Goal: Information Seeking & Learning: Compare options

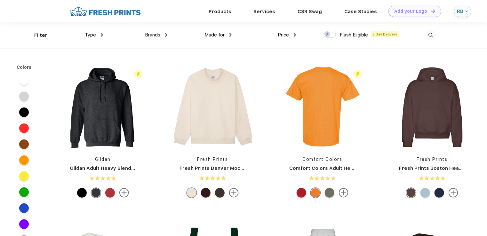
click at [435, 31] on img at bounding box center [430, 35] width 11 height 11
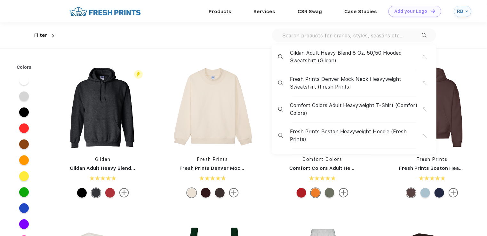
click at [408, 36] on input "text" at bounding box center [351, 35] width 140 height 7
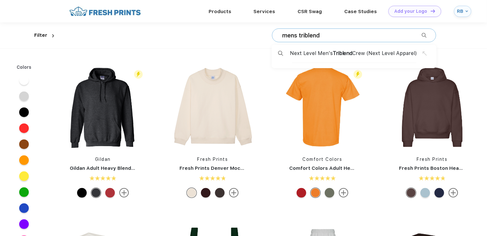
type input "mens triblend"
click at [386, 53] on span "Next Level Men's Triblend Crew (Next Level Apparel)" at bounding box center [353, 54] width 127 height 8
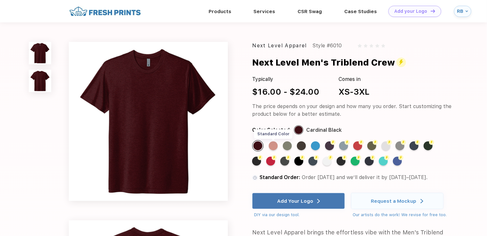
click at [271, 147] on div "Standard Color" at bounding box center [273, 145] width 9 height 9
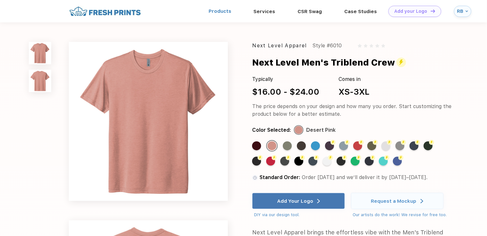
click at [223, 13] on link "Products" at bounding box center [219, 11] width 23 height 6
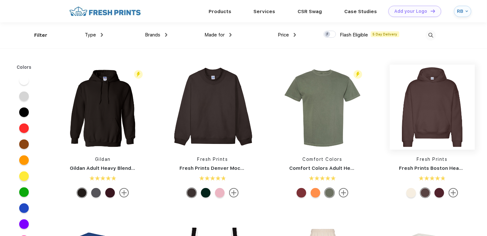
drag, startPoint x: 446, startPoint y: 97, endPoint x: 403, endPoint y: 130, distance: 54.9
click at [403, 130] on img at bounding box center [431, 107] width 85 height 85
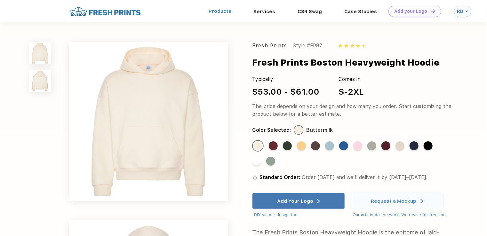
click at [217, 10] on link "Products" at bounding box center [219, 11] width 23 height 6
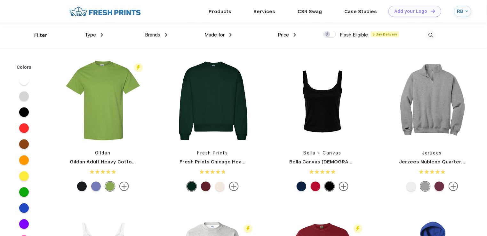
scroll to position [276, 0]
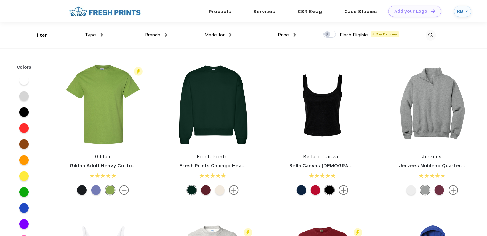
click at [429, 36] on img at bounding box center [430, 35] width 11 height 11
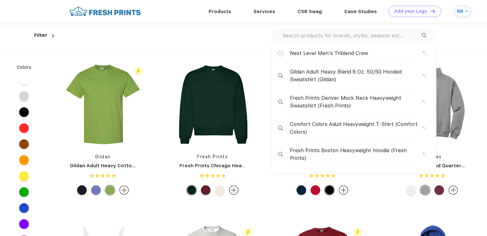
click at [402, 35] on input "text" at bounding box center [351, 35] width 140 height 7
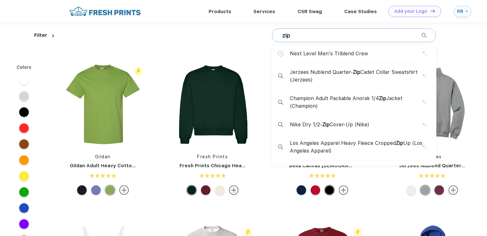
type input "zip"
click at [375, 71] on span "Jerzees Nublend Quarter- Zip Cadet Collar Sweatshirt (Jerzees)" at bounding box center [356, 75] width 133 height 15
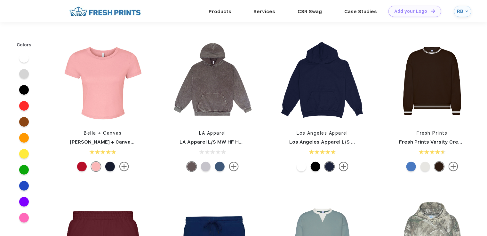
scroll to position [276, 0]
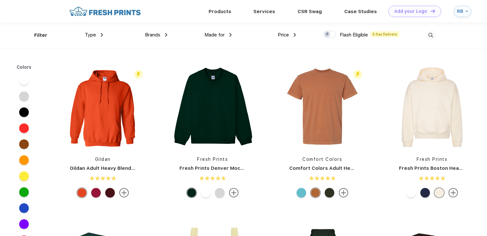
click at [430, 35] on img at bounding box center [430, 35] width 11 height 11
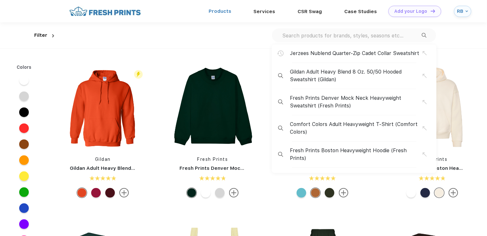
click at [217, 13] on link "Products" at bounding box center [219, 11] width 23 height 6
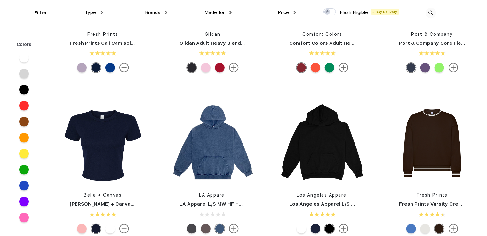
scroll to position [581, 0]
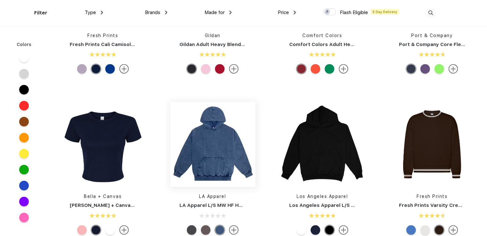
click at [225, 149] on img at bounding box center [212, 144] width 85 height 85
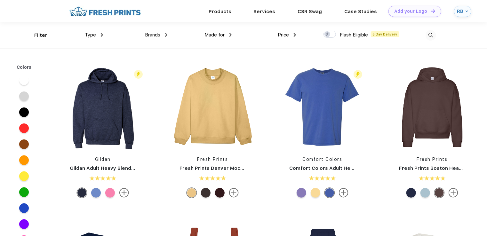
click at [434, 36] on img at bounding box center [430, 35] width 11 height 11
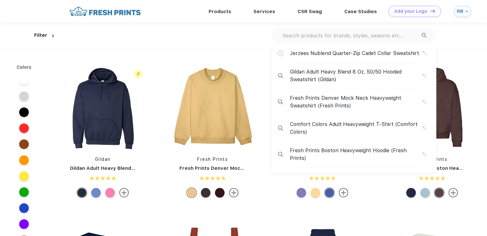
click at [394, 36] on input "text" at bounding box center [351, 35] width 140 height 7
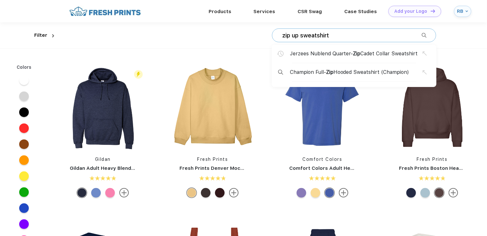
type input "zip up sweatshirt"
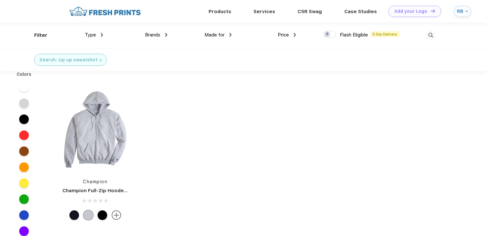
click at [431, 35] on img at bounding box center [430, 35] width 11 height 11
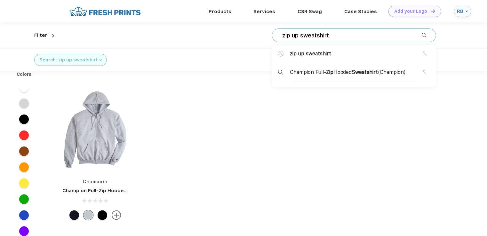
click at [335, 32] on input "zip up sweatshirt" at bounding box center [351, 35] width 140 height 7
type input "zip up sweater"
click at [304, 53] on span "zip up sweatshirt" at bounding box center [310, 54] width 40 height 8
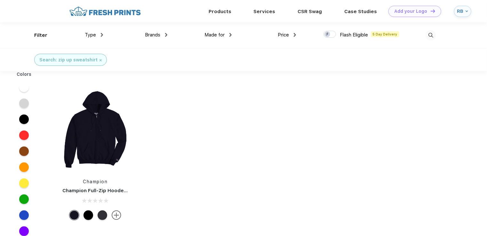
click at [91, 35] on span "Type" at bounding box center [90, 35] width 11 height 6
click at [94, 35] on span "Type" at bounding box center [90, 35] width 11 height 6
click at [97, 63] on div "Search: zip up sweatshirt" at bounding box center [70, 60] width 73 height 12
click at [99, 59] on img at bounding box center [100, 60] width 2 height 2
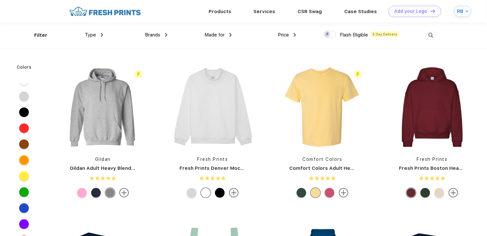
click at [99, 35] on div "Type" at bounding box center [94, 34] width 18 height 7
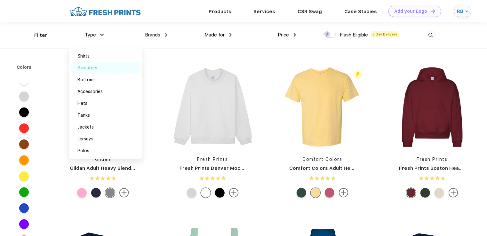
click at [86, 67] on div "Sweaters" at bounding box center [87, 68] width 20 height 7
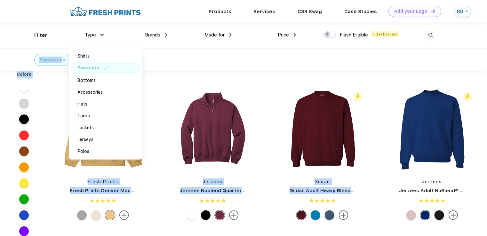
drag, startPoint x: 486, startPoint y: 70, endPoint x: 493, endPoint y: 98, distance: 28.8
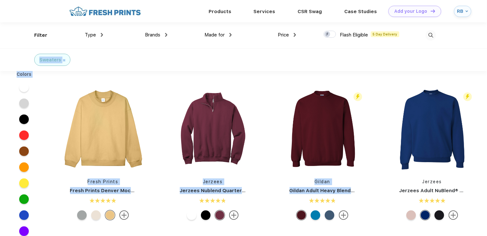
click at [486, 154] on div "Flash Eligible 5 Day Delivery Jerzees Jerzees Adult NuBlend® Fleece Crew" at bounding box center [432, 155] width 110 height 136
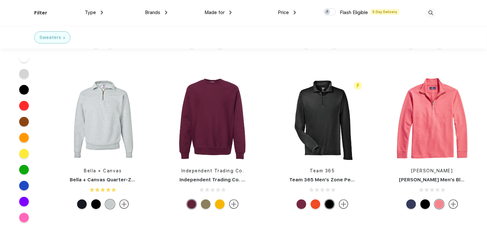
scroll to position [448, 0]
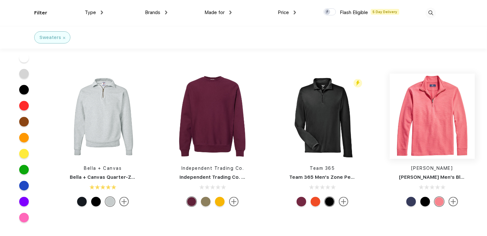
click at [434, 131] on img at bounding box center [431, 116] width 85 height 85
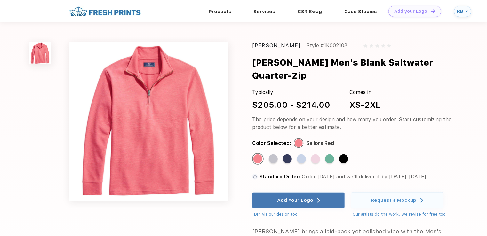
scroll to position [448, 0]
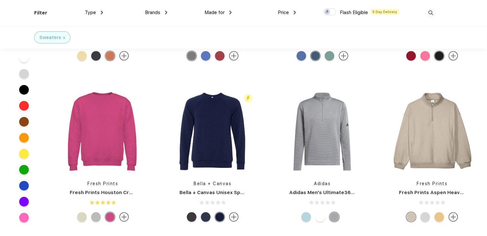
scroll to position [272, 0]
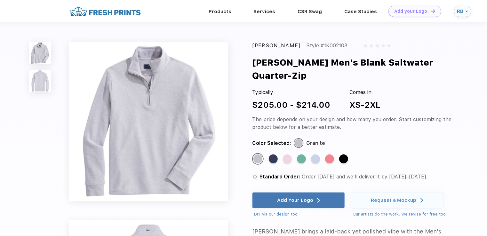
scroll to position [272, 0]
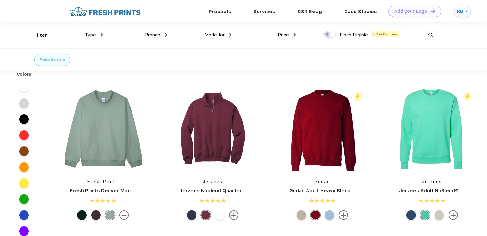
click at [428, 35] on img at bounding box center [430, 35] width 11 height 11
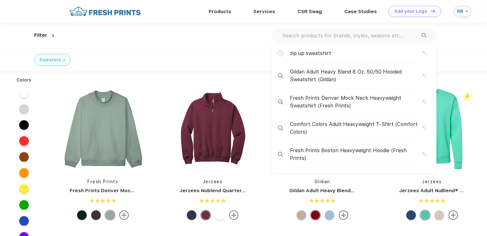
click at [170, 55] on div "Sweaters" at bounding box center [243, 59] width 487 height 23
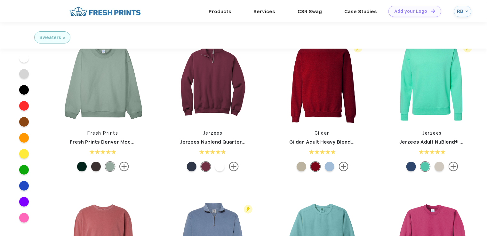
scroll to position [207, 0]
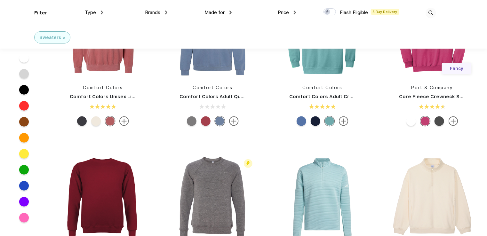
click at [480, 232] on div "Fresh Prints Fresh Prints Aspen Heavyweight Quarter-Zip" at bounding box center [432, 222] width 110 height 136
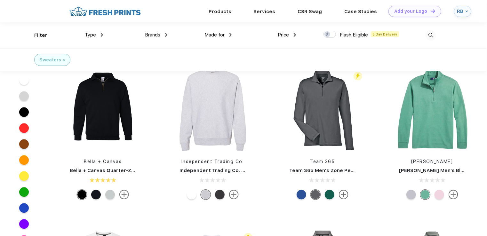
scroll to position [430, 0]
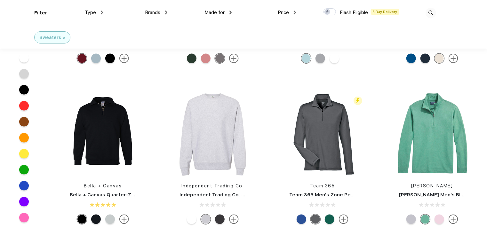
click at [315, 195] on link "Team 365 Men's Zone Performance Quarter-Zip" at bounding box center [348, 195] width 118 height 6
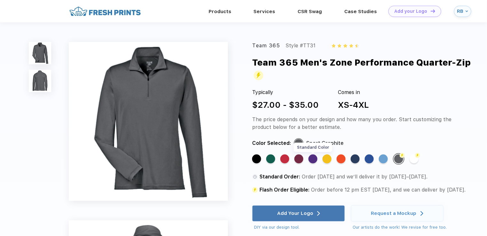
click at [312, 159] on div "Standard Color" at bounding box center [312, 158] width 9 height 9
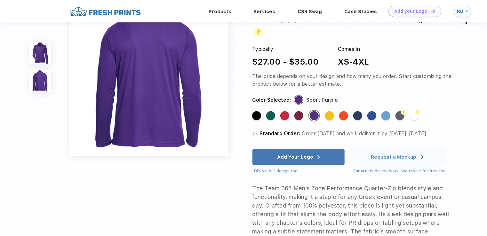
scroll to position [178, 0]
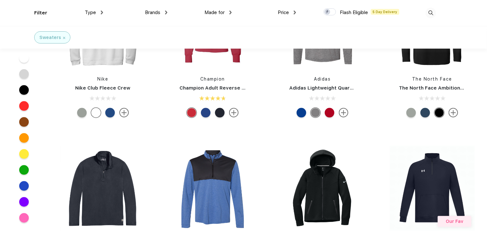
scroll to position [699, 0]
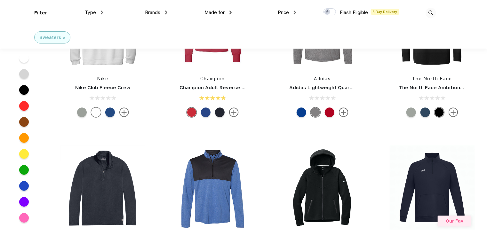
drag, startPoint x: 486, startPoint y: 121, endPoint x: 488, endPoint y: 135, distance: 13.7
click at [486, 135] on html "Products Services Printing Fulfillment CSR Swag BIPOC-Owned Brands Women-Owned …" at bounding box center [243, 45] width 487 height 1489
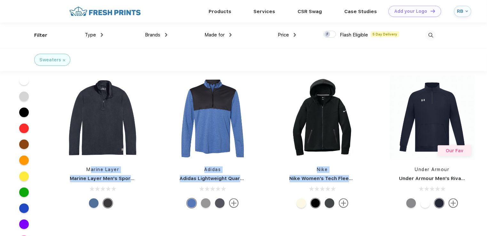
scroll to position [744, 0]
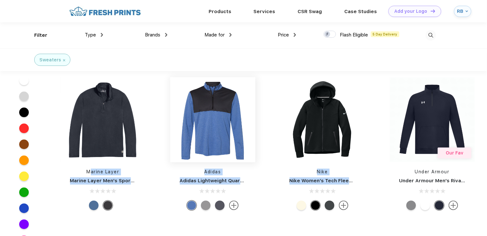
click at [199, 118] on img at bounding box center [212, 119] width 85 height 85
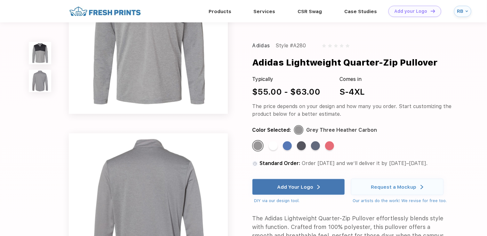
scroll to position [66, 0]
click at [332, 144] on div "Standard Color" at bounding box center [329, 145] width 9 height 9
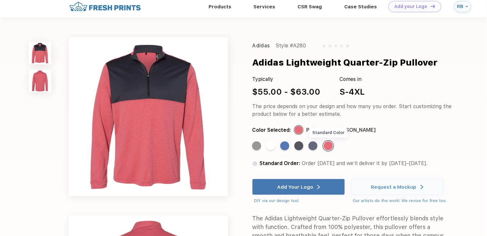
scroll to position [0, 0]
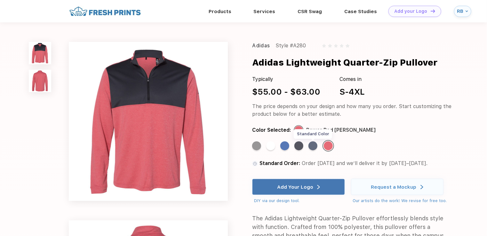
click at [314, 145] on div "Standard Color" at bounding box center [312, 145] width 9 height 9
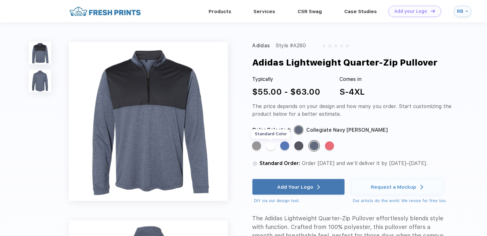
click at [272, 147] on div "Standard Color" at bounding box center [270, 145] width 9 height 9
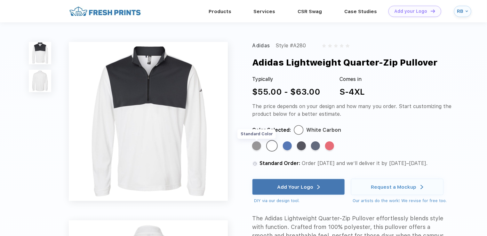
click at [257, 148] on div "Standard Color" at bounding box center [256, 145] width 9 height 9
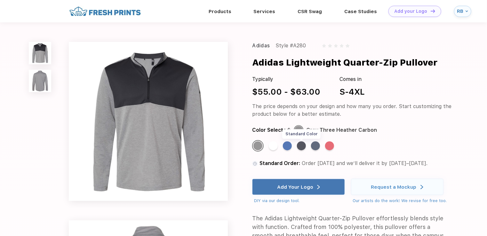
click at [300, 149] on div "Standard Color" at bounding box center [301, 145] width 9 height 9
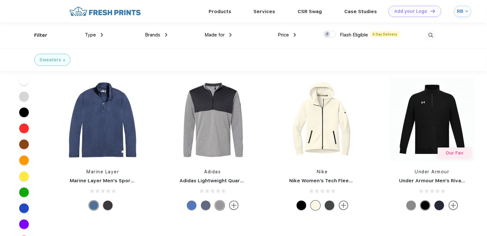
scroll to position [741, 0]
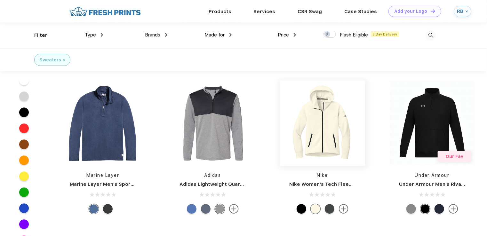
click at [336, 133] on img at bounding box center [322, 123] width 85 height 85
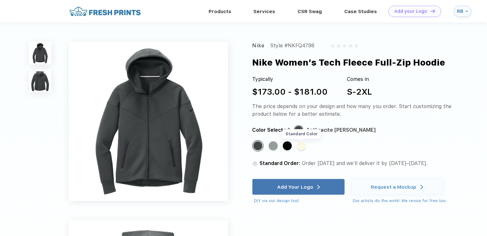
click at [302, 148] on div "Standard Color" at bounding box center [301, 145] width 9 height 9
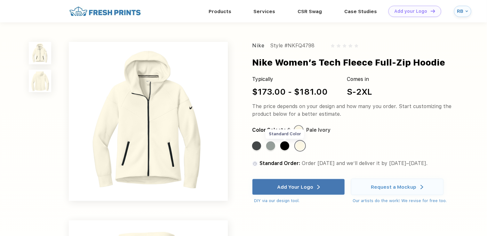
click at [282, 144] on div "Standard Color" at bounding box center [284, 145] width 9 height 9
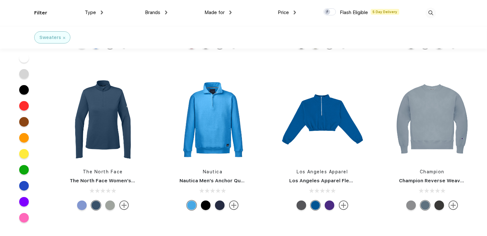
scroll to position [1089, 0]
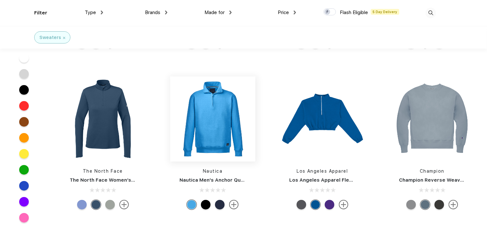
click at [229, 135] on img at bounding box center [212, 118] width 85 height 85
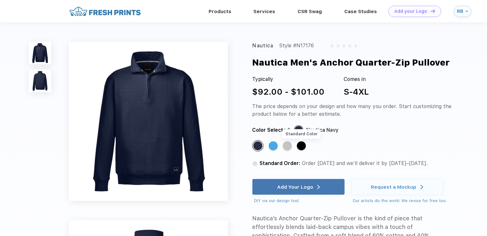
click at [301, 144] on div "Standard Color" at bounding box center [301, 145] width 9 height 9
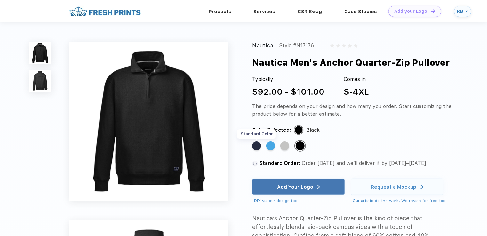
click at [256, 148] on div "Standard Color" at bounding box center [256, 145] width 9 height 9
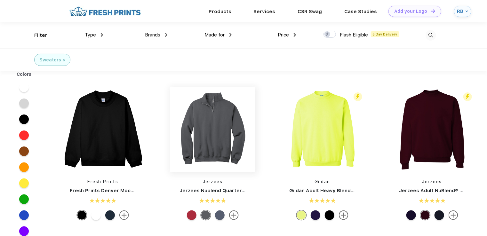
click at [213, 109] on img at bounding box center [212, 129] width 85 height 85
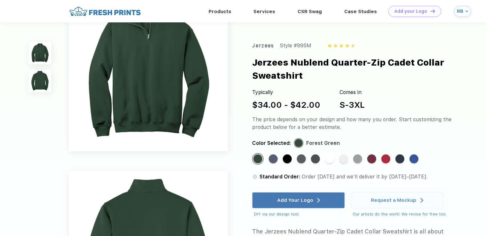
scroll to position [40, 0]
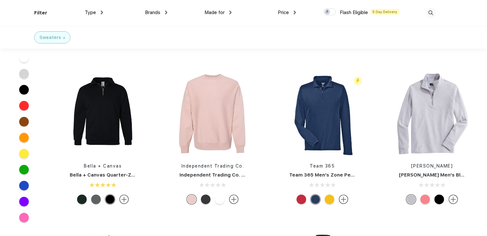
scroll to position [450, 0]
click at [315, 174] on link "Team 365 Men's Zone Performance Quarter-Zip" at bounding box center [348, 175] width 118 height 6
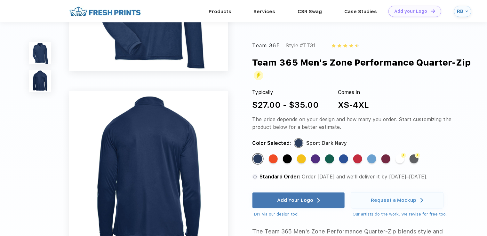
scroll to position [109, 0]
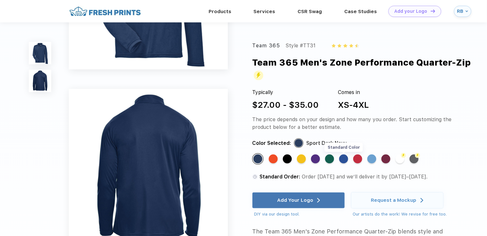
click at [347, 160] on div "Standard Color" at bounding box center [343, 158] width 9 height 9
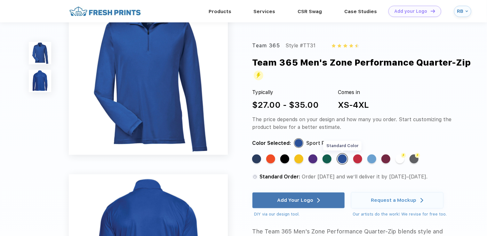
scroll to position [0, 0]
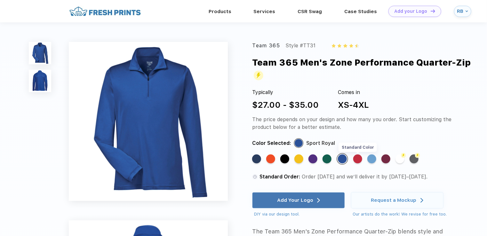
click at [355, 159] on div "Standard Color" at bounding box center [357, 158] width 9 height 9
